Goal: Task Accomplishment & Management: Use online tool/utility

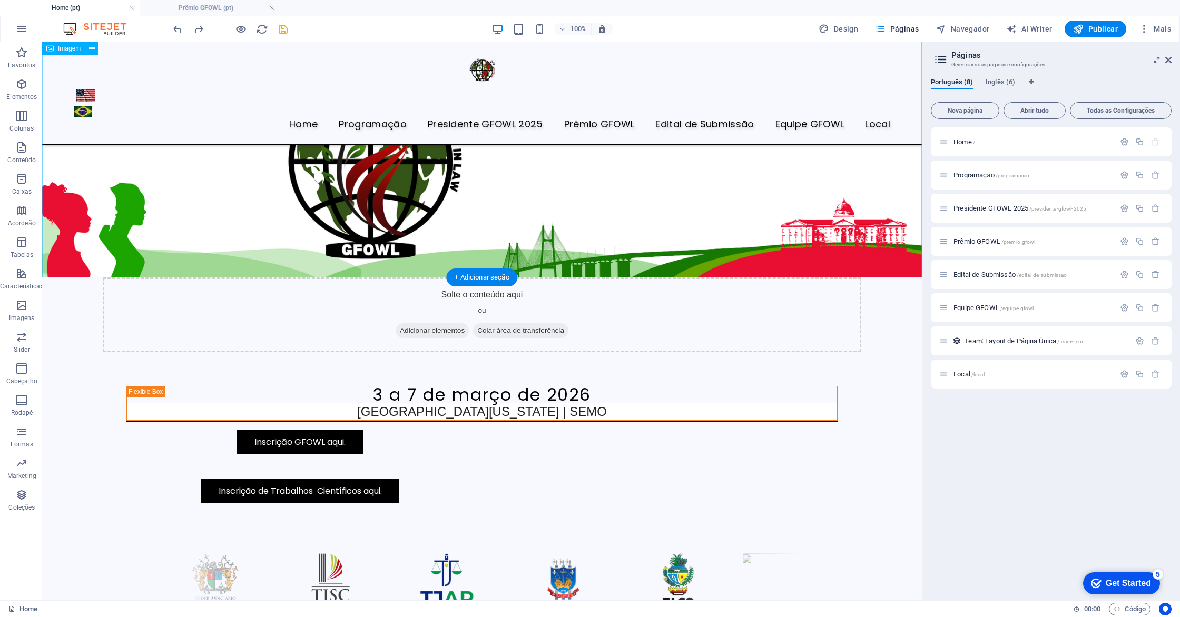
scroll to position [150, 0]
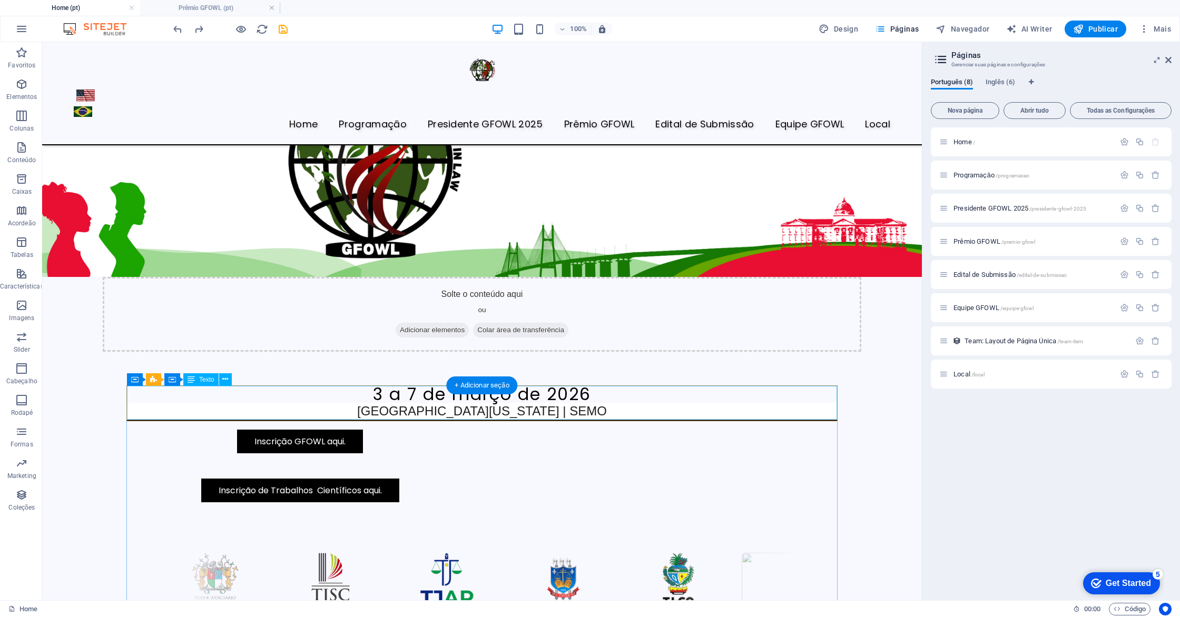
click at [594, 398] on div "[DATE] a [DATE] [GEOGRAPHIC_DATA][US_STATE] | SEMO" at bounding box center [482, 403] width 710 height 34
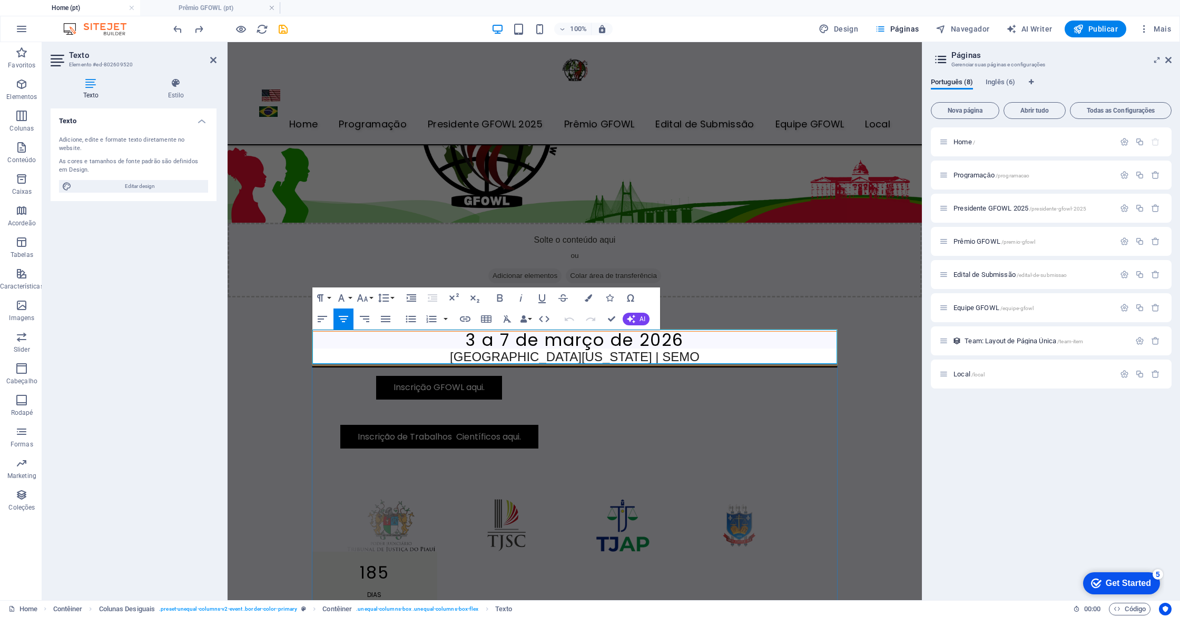
scroll to position [153, 0]
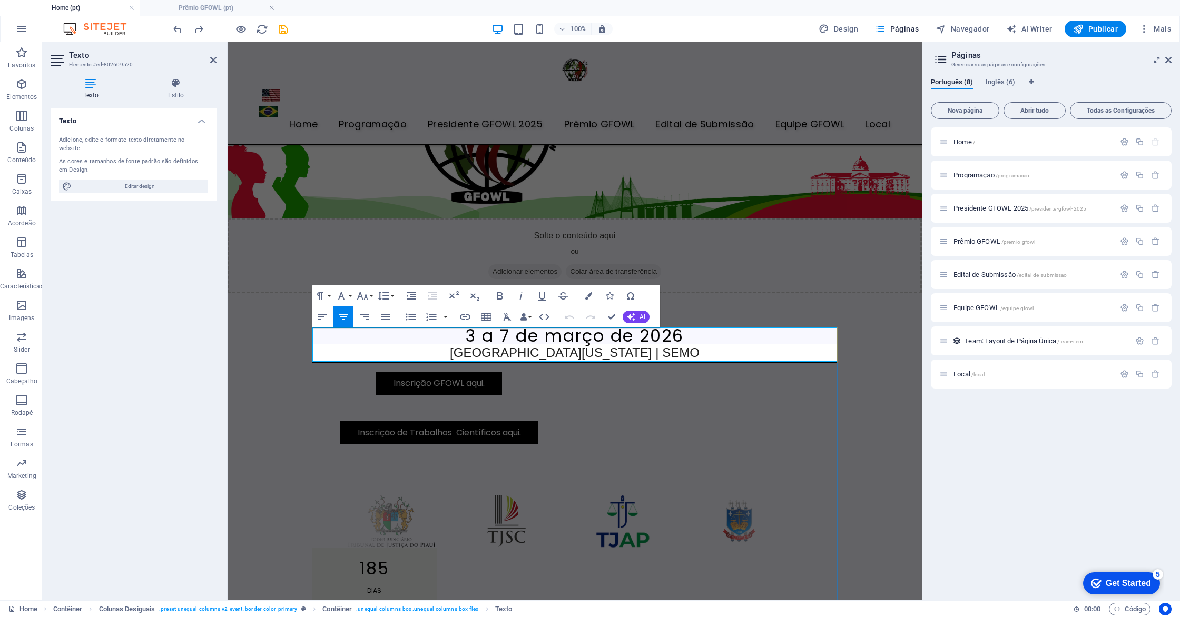
click at [704, 356] on h2 "[GEOGRAPHIC_DATA][US_STATE] | SEMO" at bounding box center [574, 353] width 525 height 17
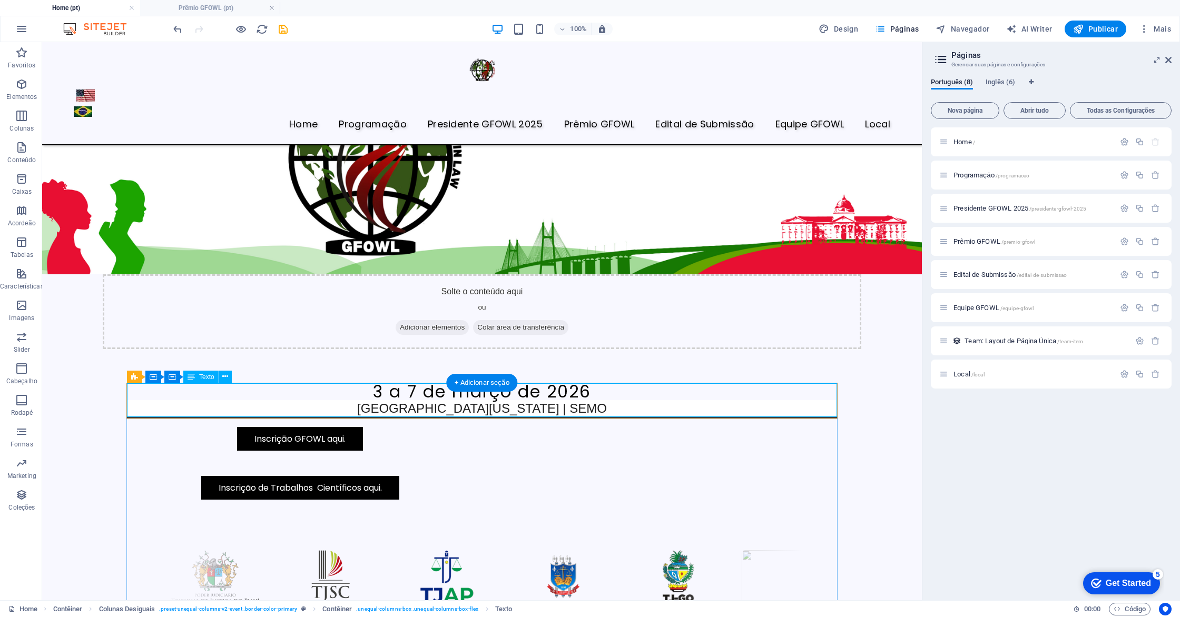
click at [618, 391] on div "[DATE] a [DATE] [GEOGRAPHIC_DATA][US_STATE] | SEMO" at bounding box center [482, 401] width 710 height 34
click at [611, 391] on div "[DATE] a [DATE] [GEOGRAPHIC_DATA][US_STATE] | SEMO" at bounding box center [482, 401] width 710 height 34
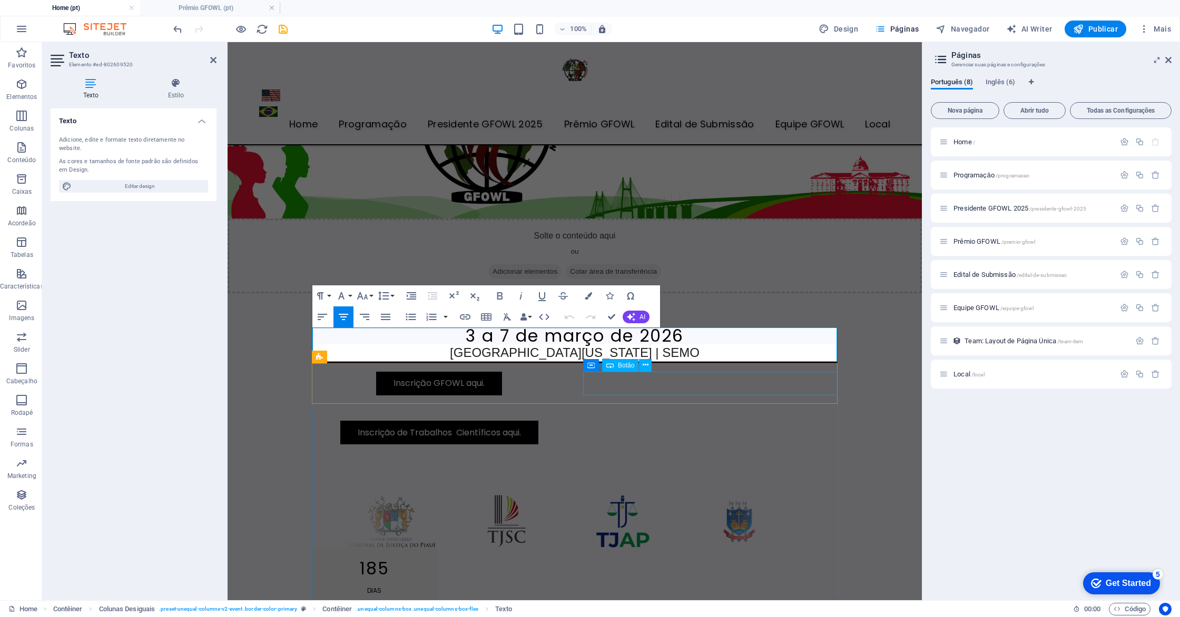
click at [566, 421] on div "Inscrição de Trabalhos Científicos aqui." at bounding box center [439, 433] width 254 height 24
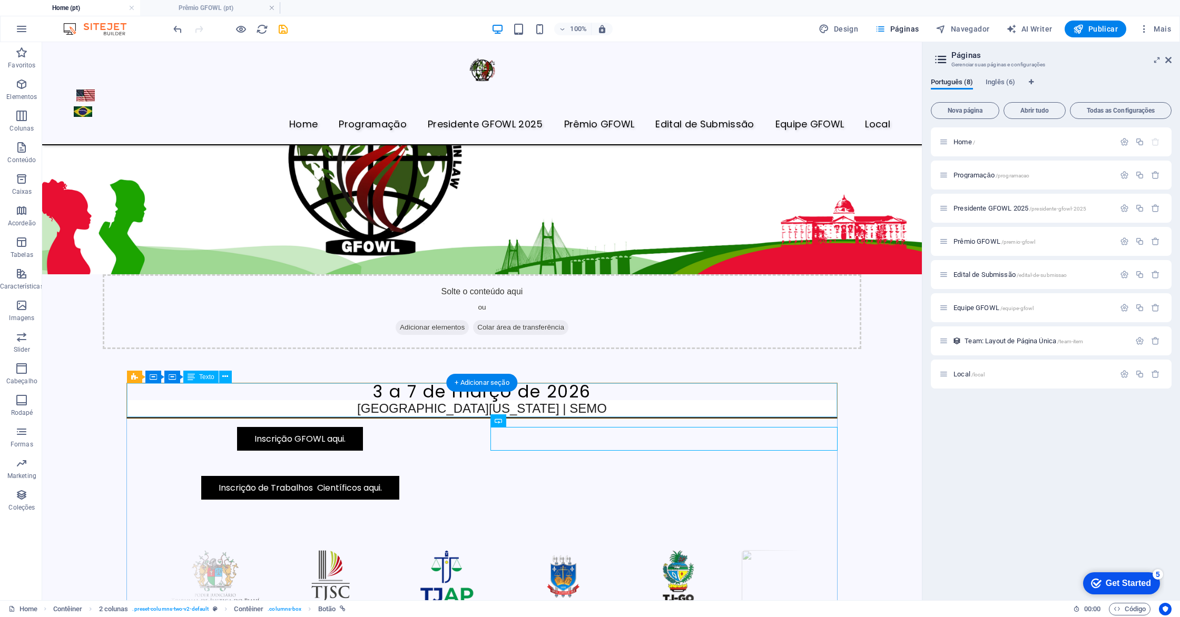
click at [598, 389] on div "[DATE] a [DATE] [GEOGRAPHIC_DATA][US_STATE] | SEMO" at bounding box center [482, 401] width 710 height 34
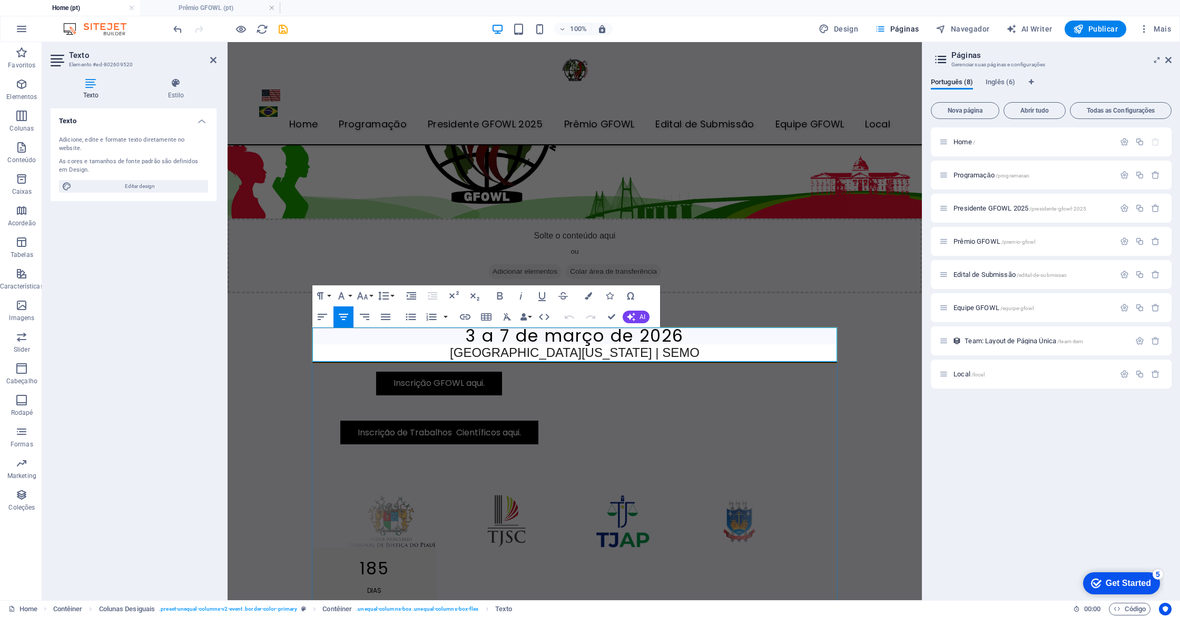
drag, startPoint x: 455, startPoint y: 337, endPoint x: 702, endPoint y: 340, distance: 247.6
click at [702, 340] on h3 "3 a 7 de março de 2026" at bounding box center [574, 336] width 525 height 17
